Goal: Complete application form

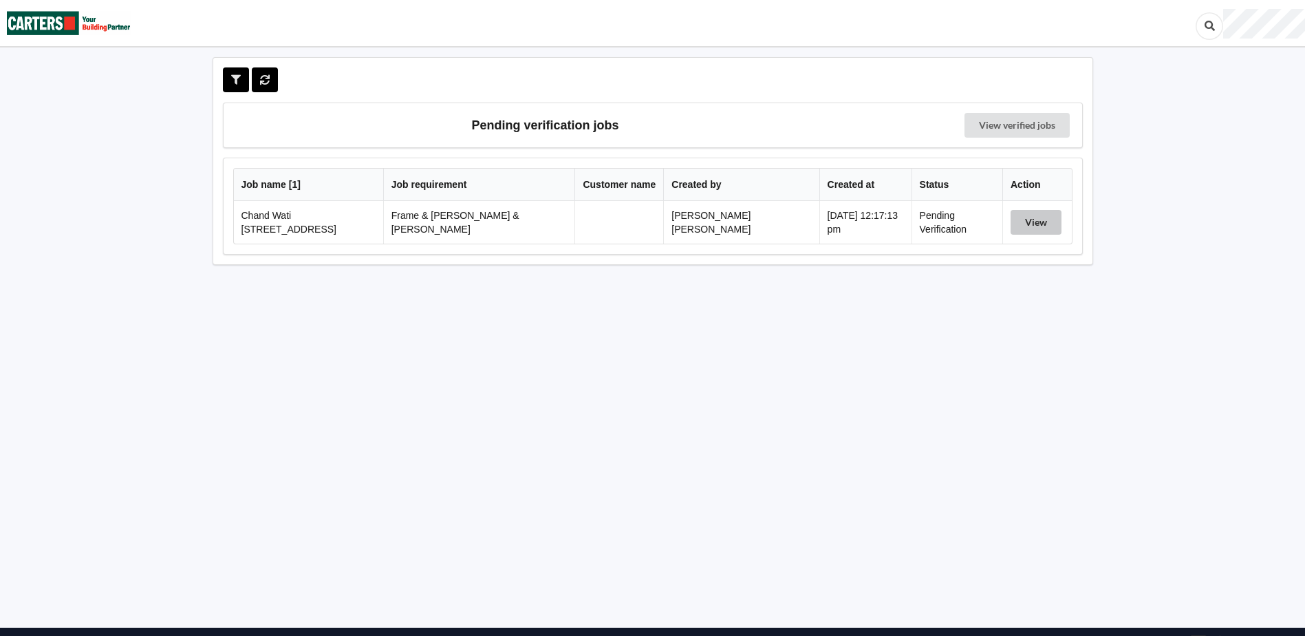
click at [1028, 227] on button "View" at bounding box center [1036, 222] width 51 height 25
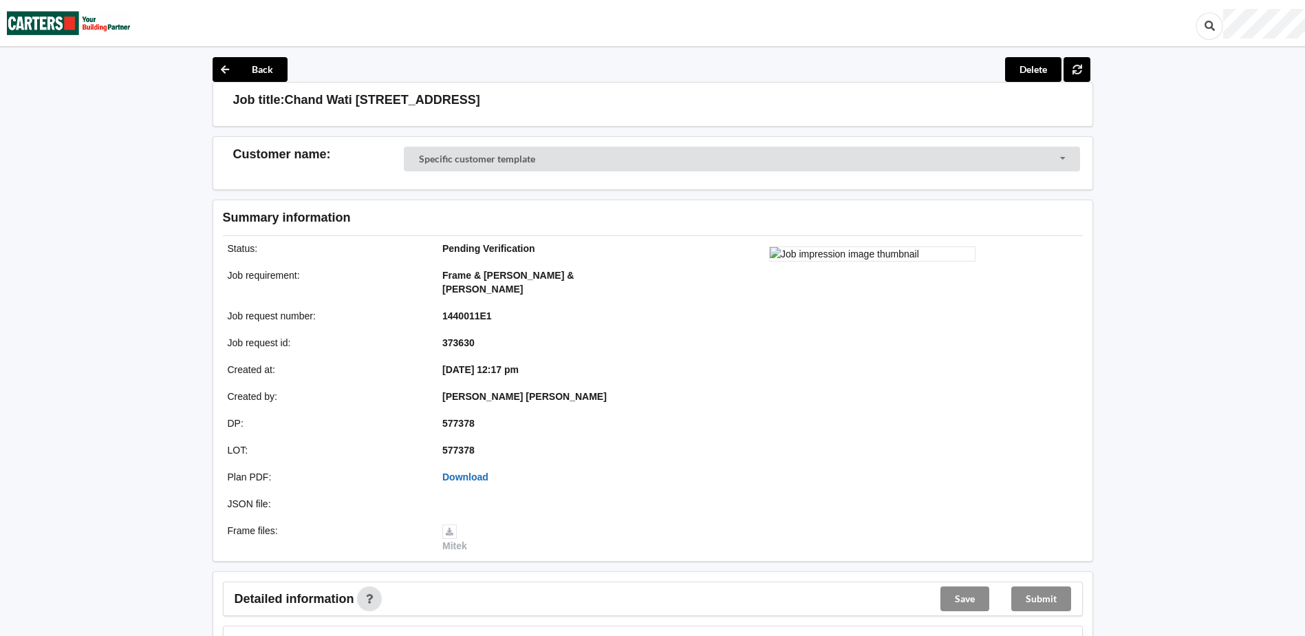
click at [475, 471] on link "Download" at bounding box center [465, 476] width 46 height 11
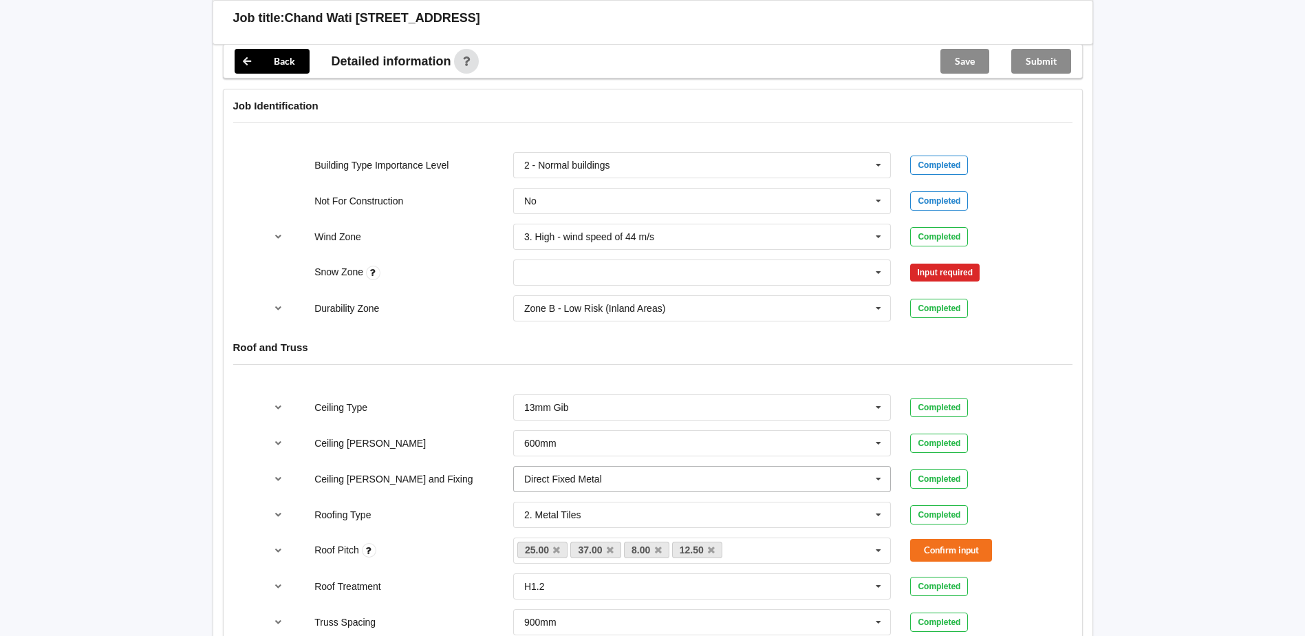
scroll to position [550, 0]
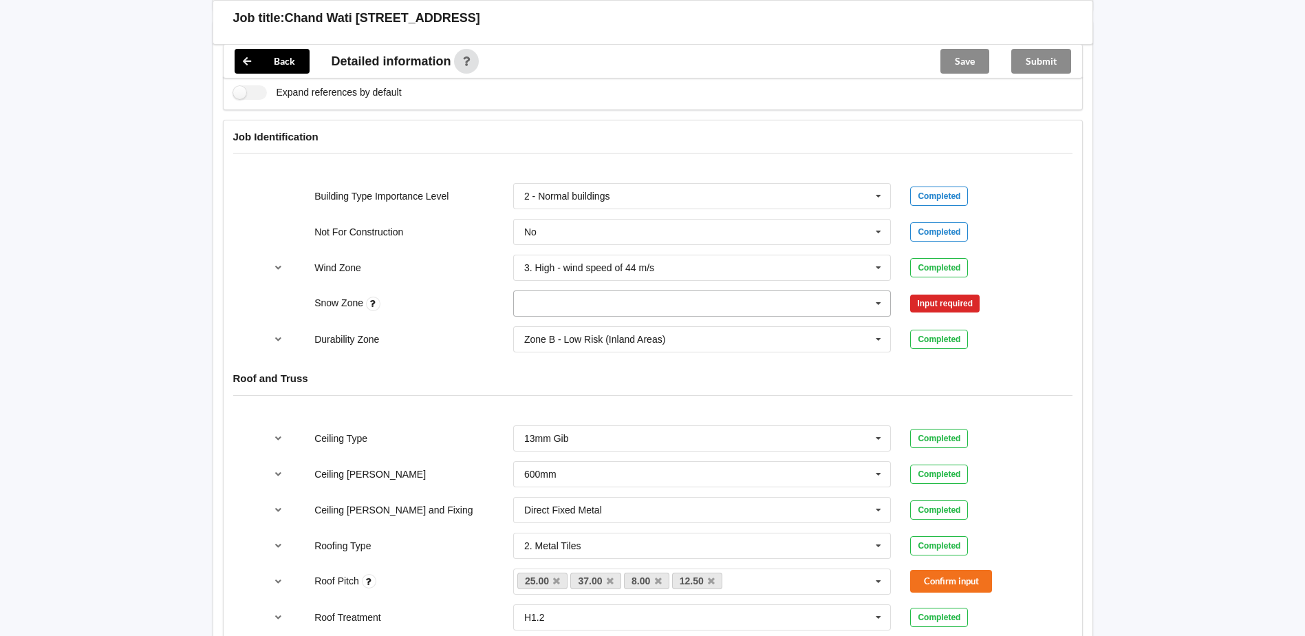
click at [667, 292] on input "text" at bounding box center [703, 303] width 377 height 25
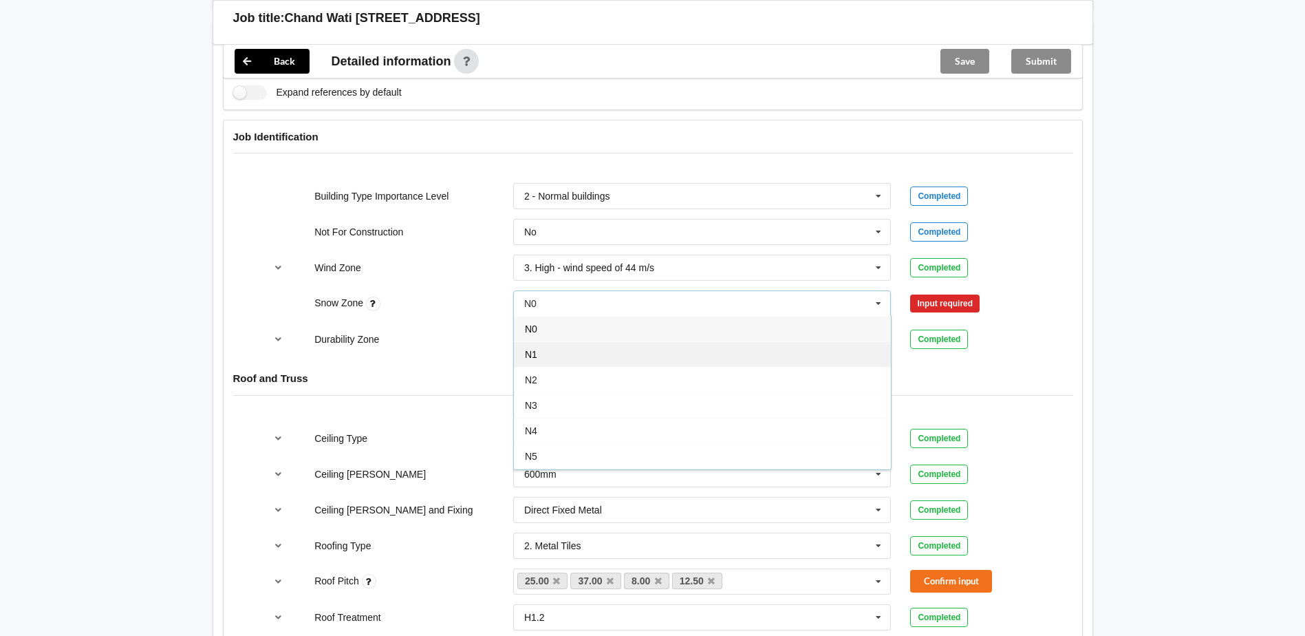
click at [550, 341] on div "N1" at bounding box center [702, 353] width 377 height 25
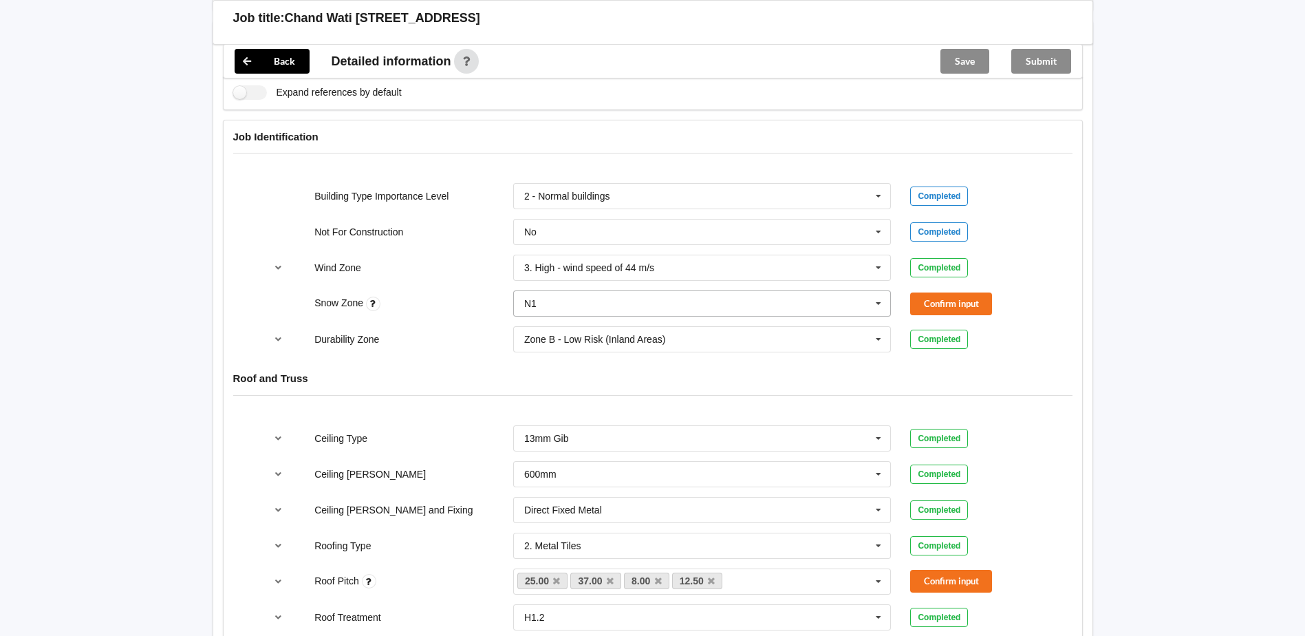
click at [567, 291] on input "text" at bounding box center [703, 303] width 377 height 25
click at [550, 319] on div "N0" at bounding box center [702, 328] width 377 height 25
click at [923, 292] on button "Confirm input" at bounding box center [951, 303] width 82 height 23
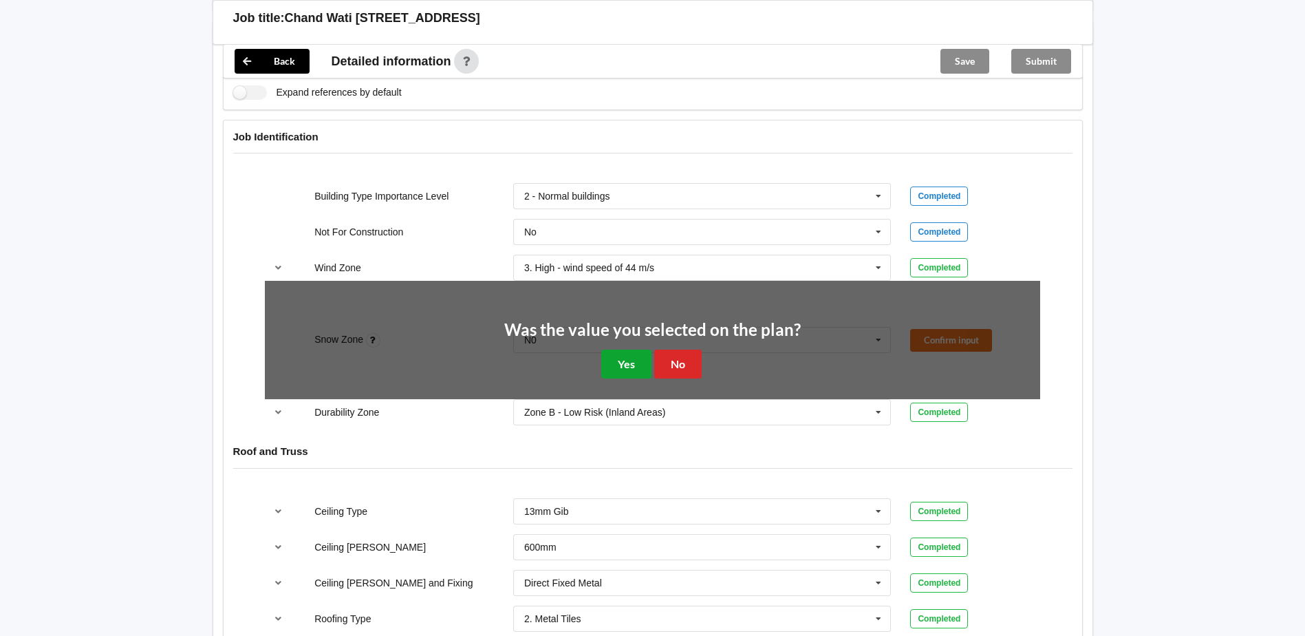
click at [613, 350] on button "Yes" at bounding box center [626, 364] width 50 height 28
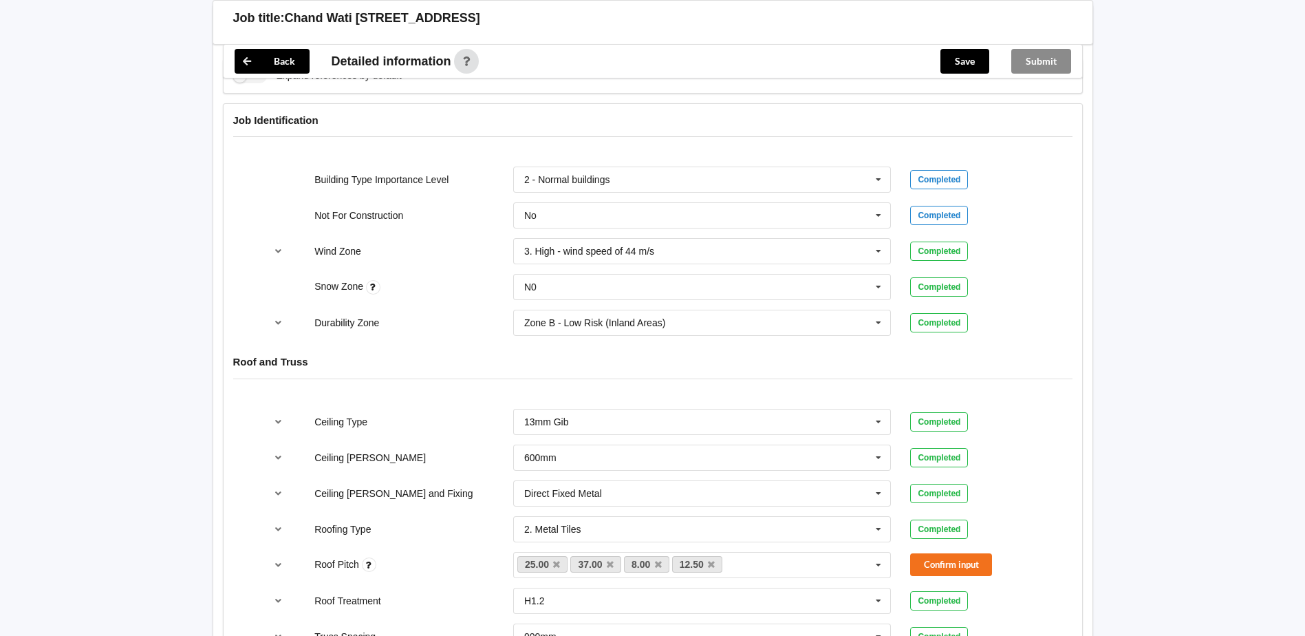
scroll to position [688, 0]
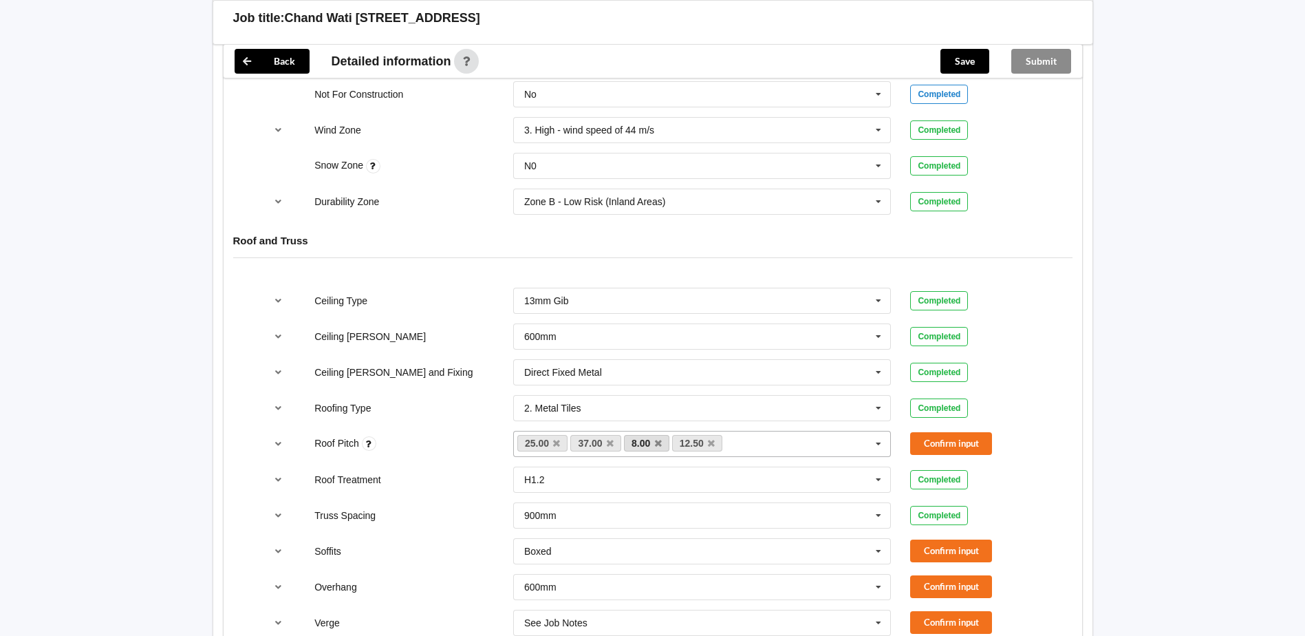
click at [611, 439] on icon at bounding box center [610, 443] width 7 height 9
click at [608, 435] on link "8.00" at bounding box center [592, 443] width 45 height 17
click at [606, 439] on icon at bounding box center [604, 443] width 7 height 9
click at [605, 435] on link "12.50" at bounding box center [595, 443] width 51 height 17
click at [610, 439] on icon at bounding box center [610, 443] width 7 height 9
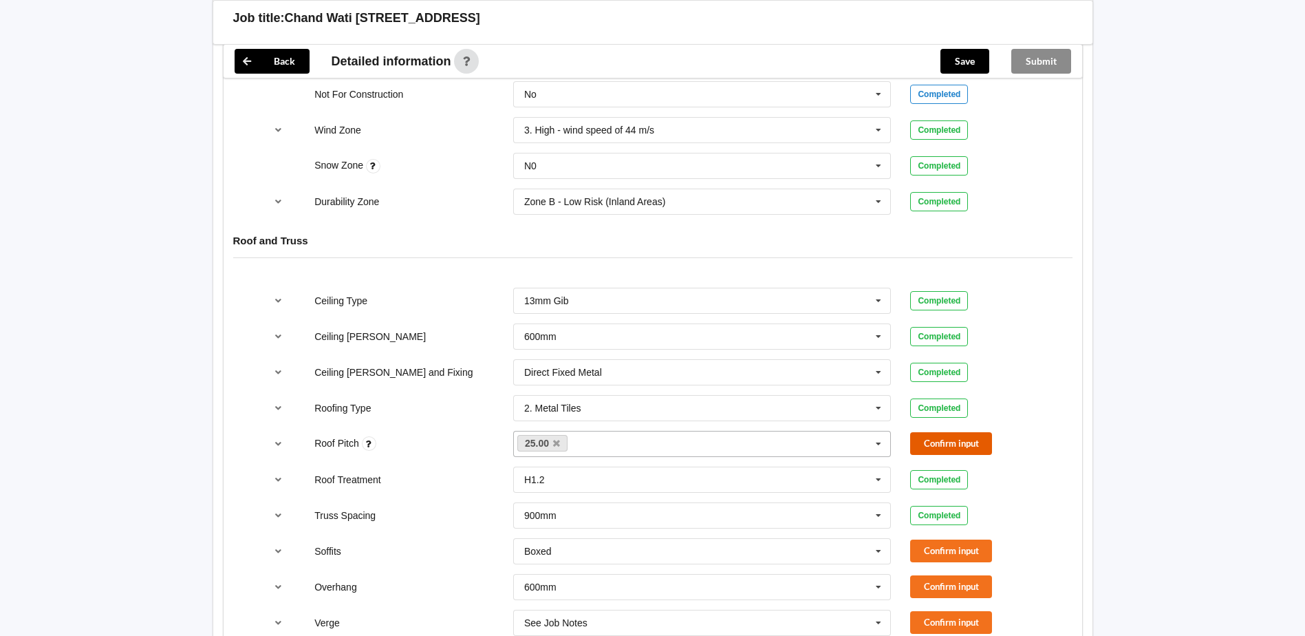
click at [916, 432] on button "Confirm input" at bounding box center [951, 443] width 82 height 23
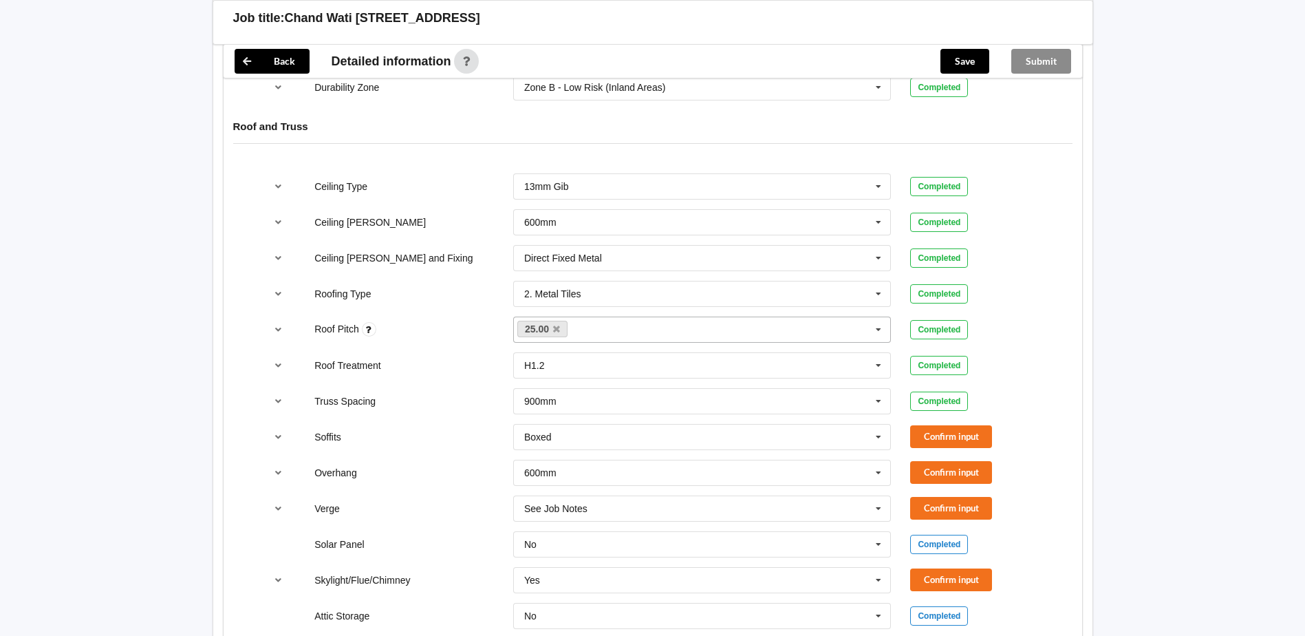
scroll to position [826, 0]
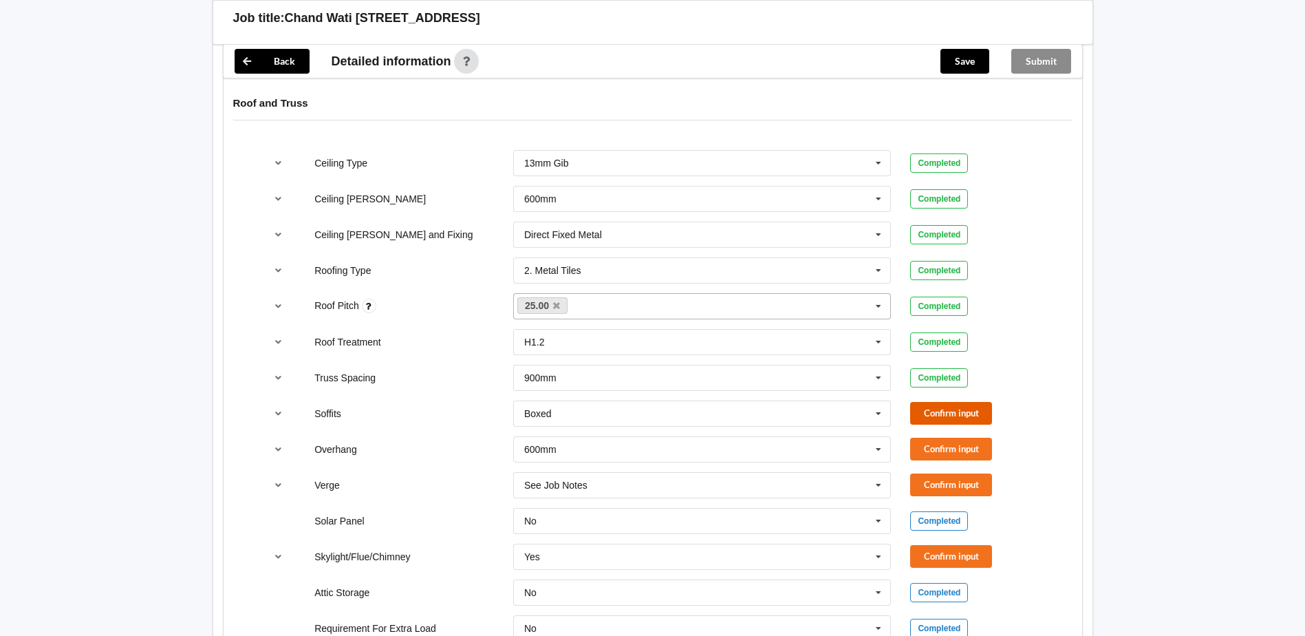
click at [911, 407] on button "Confirm input" at bounding box center [951, 413] width 82 height 23
click at [948, 440] on button "Confirm input" at bounding box center [951, 449] width 82 height 23
click at [879, 478] on icon at bounding box center [878, 485] width 21 height 25
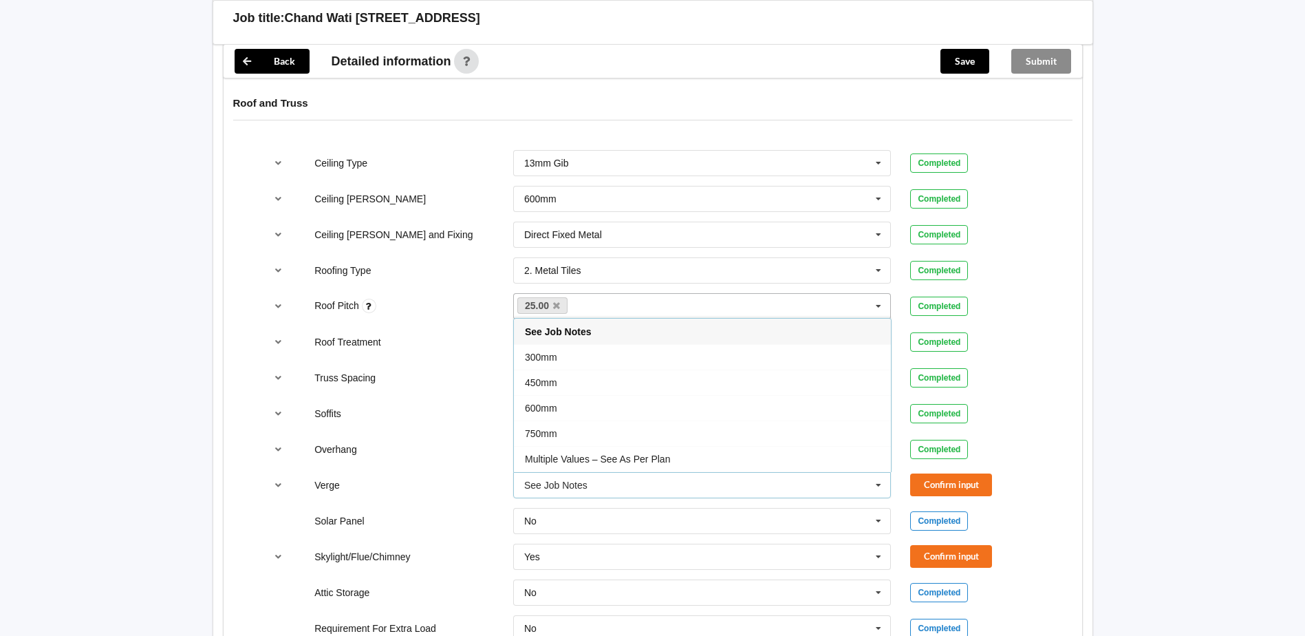
drag, startPoint x: 786, startPoint y: 444, endPoint x: 806, endPoint y: 451, distance: 21.8
click at [786, 446] on div "Multiple Values – See As Per Plan" at bounding box center [702, 458] width 377 height 25
click at [965, 473] on button "Confirm input" at bounding box center [951, 484] width 82 height 23
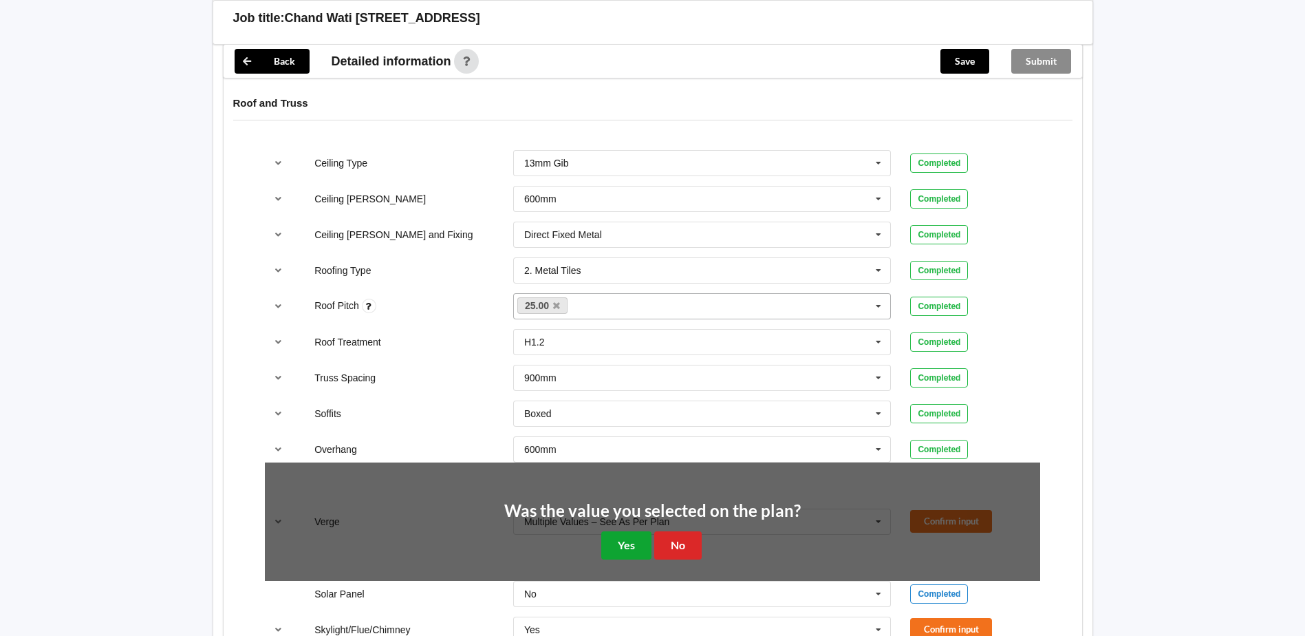
click at [630, 537] on button "Yes" at bounding box center [626, 545] width 50 height 28
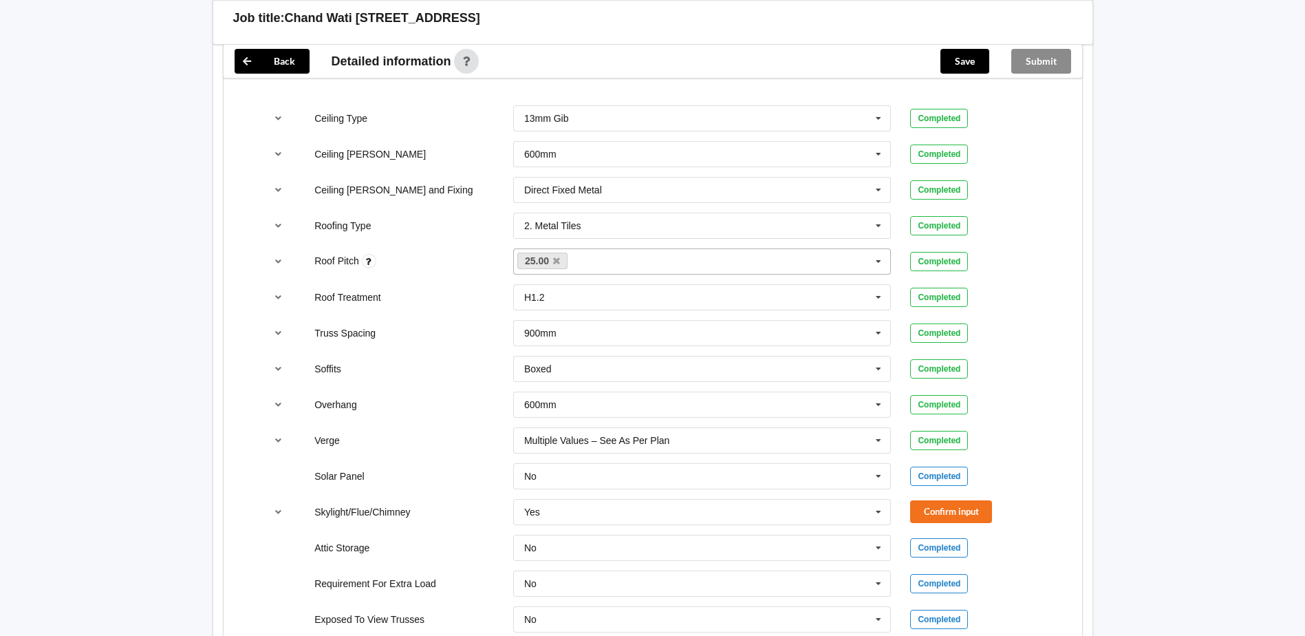
scroll to position [894, 0]
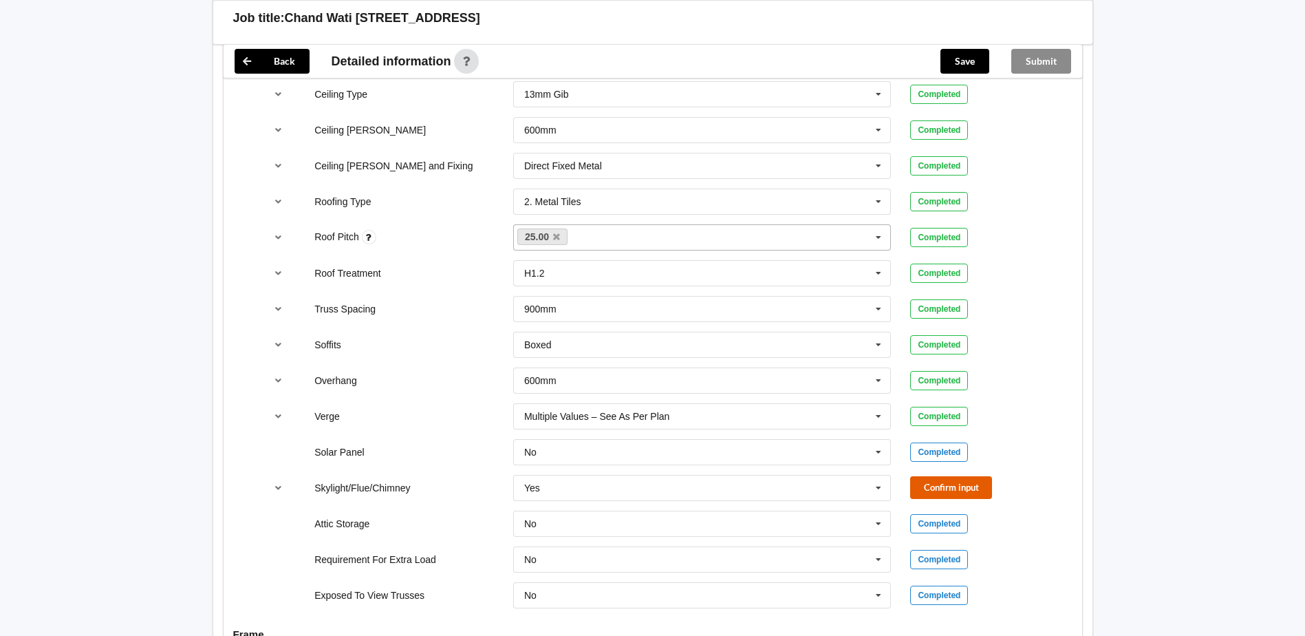
click at [958, 480] on button "Confirm input" at bounding box center [951, 487] width 82 height 23
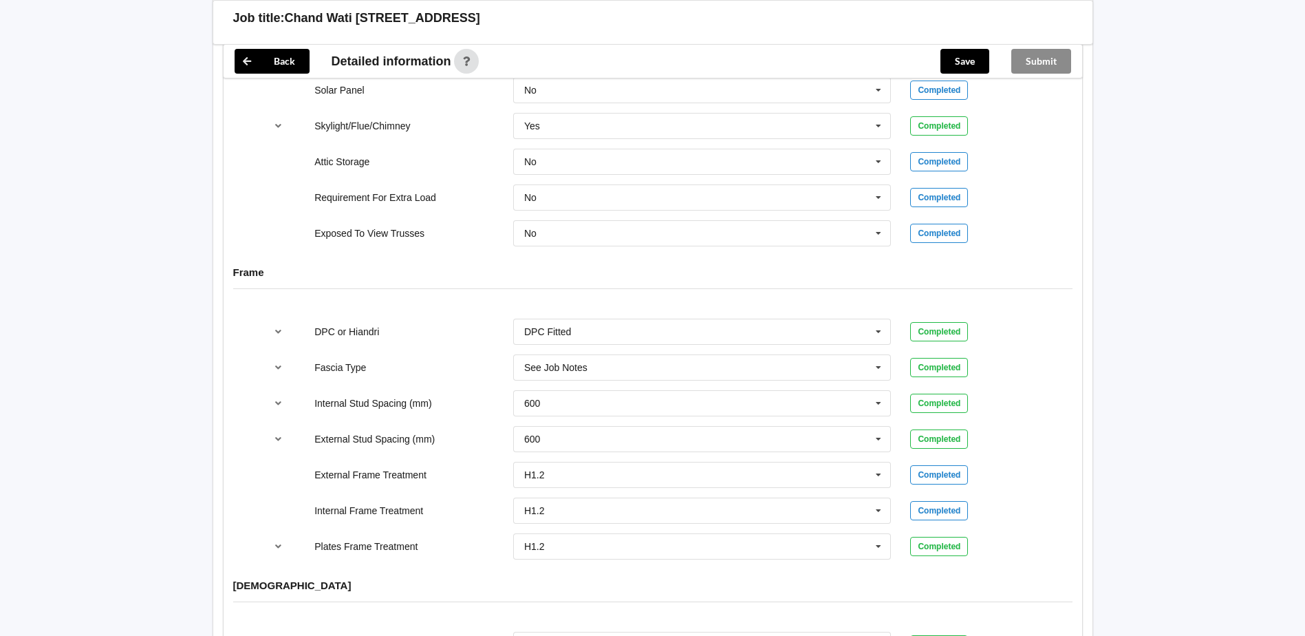
scroll to position [1520, 0]
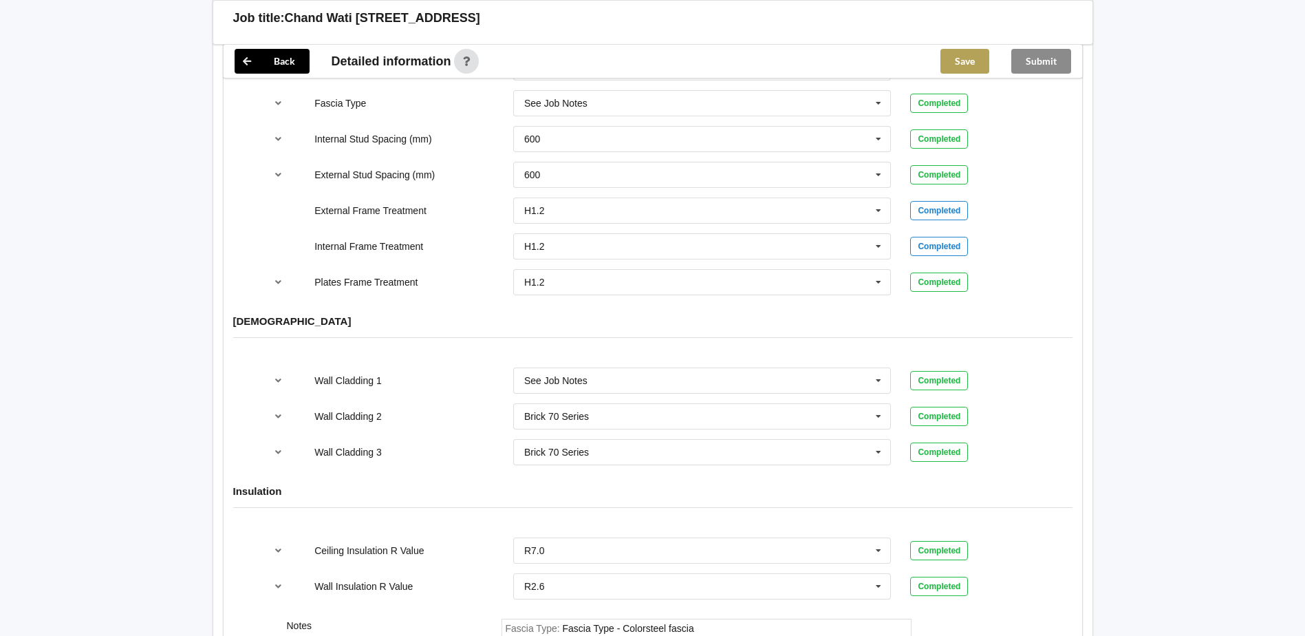
click at [976, 60] on button "Save" at bounding box center [964, 61] width 49 height 25
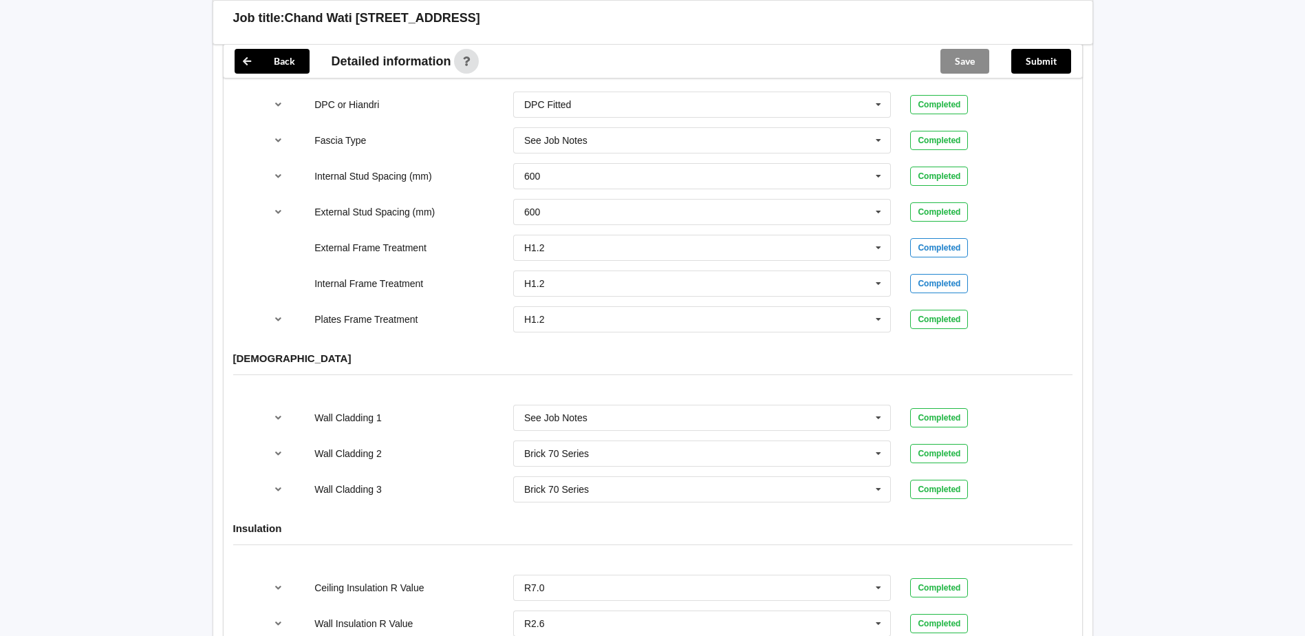
scroll to position [1245, 0]
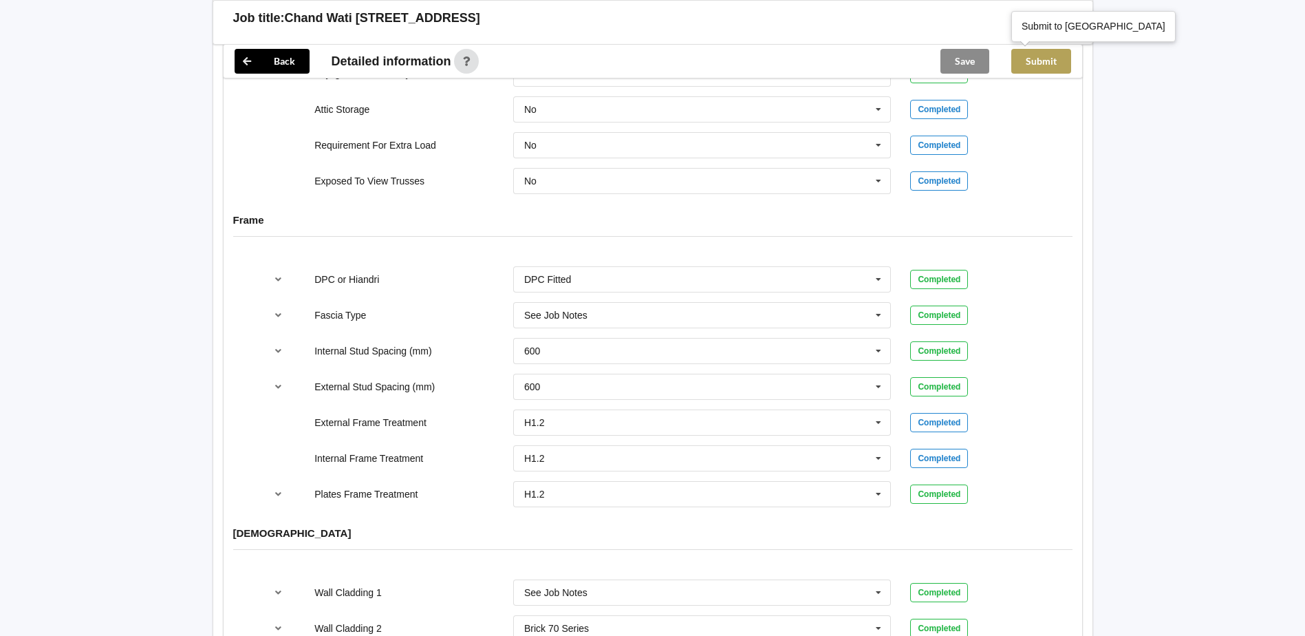
click at [1033, 58] on button "Submit" at bounding box center [1041, 61] width 60 height 25
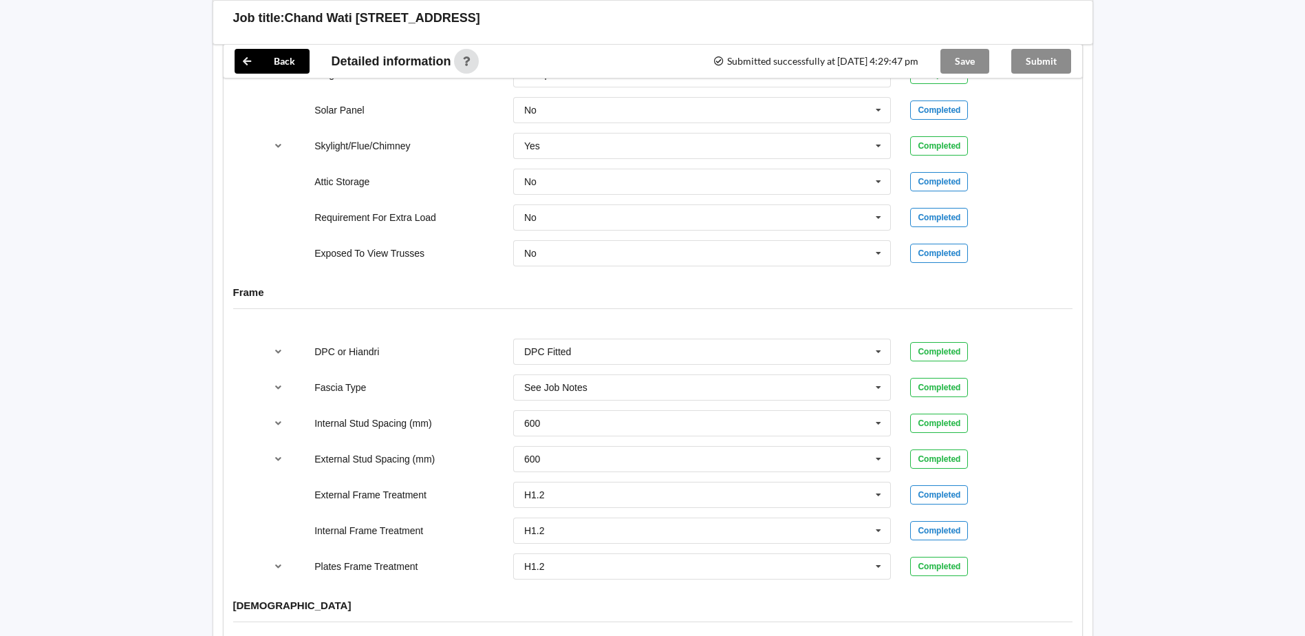
scroll to position [1108, 0]
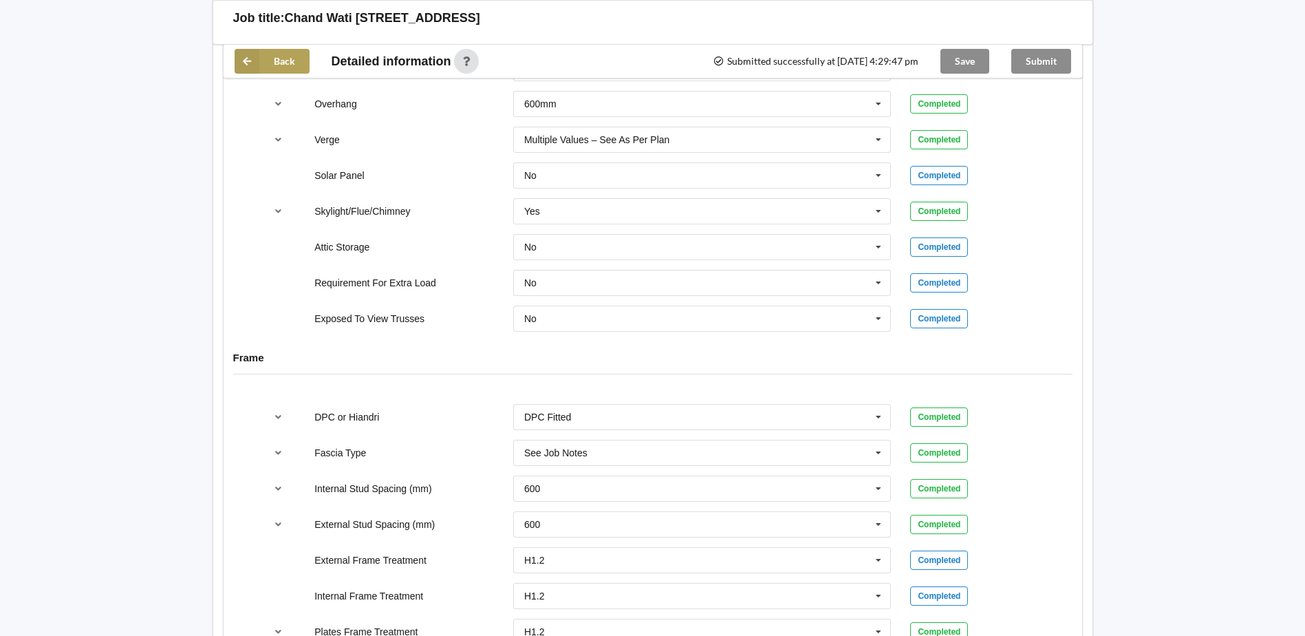
click at [256, 58] on icon at bounding box center [247, 61] width 25 height 25
